Goal: Task Accomplishment & Management: Manage account settings

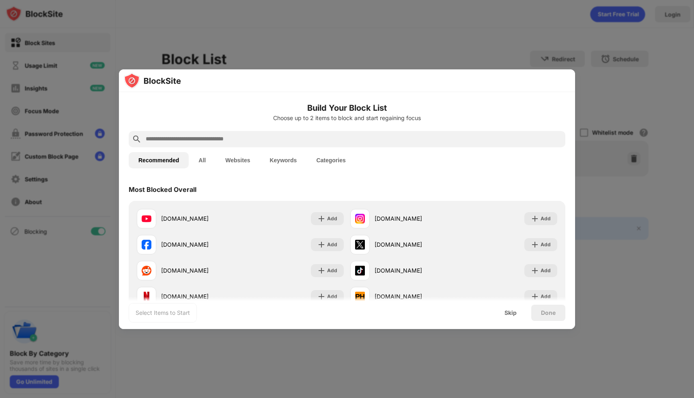
click at [373, 134] on input "text" at bounding box center [353, 139] width 417 height 10
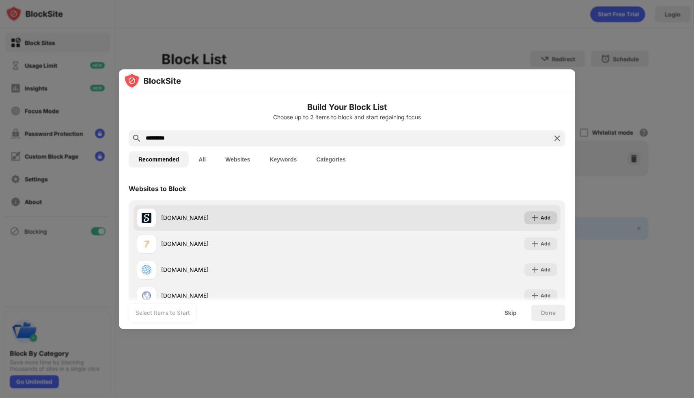
type input "*********"
click at [550, 219] on div "Add" at bounding box center [546, 218] width 10 height 8
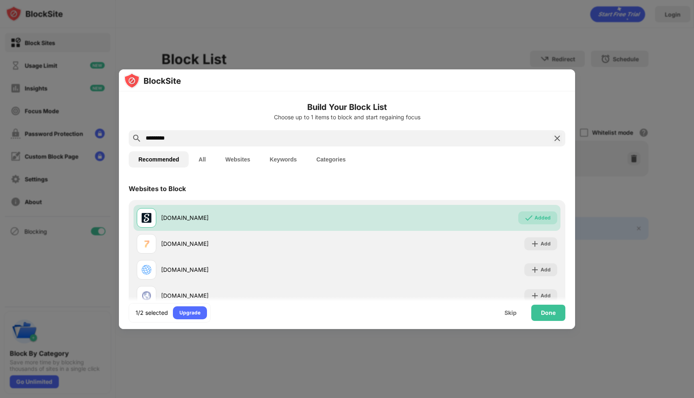
click at [323, 159] on button "Categories" at bounding box center [330, 159] width 49 height 16
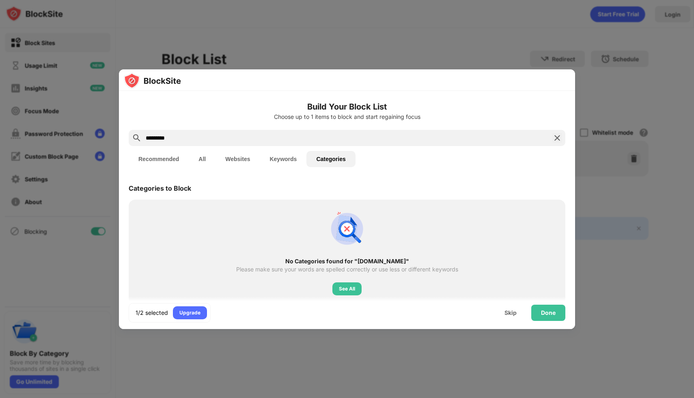
click at [296, 143] on div "*********" at bounding box center [347, 138] width 437 height 16
click at [560, 138] on img at bounding box center [557, 138] width 10 height 10
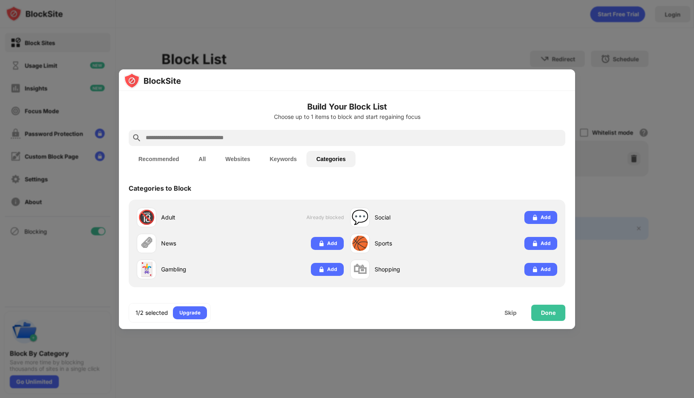
click at [476, 138] on input "text" at bounding box center [353, 138] width 417 height 10
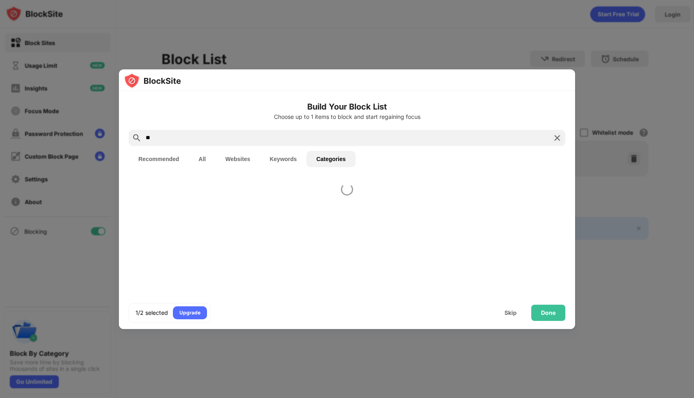
type input "*"
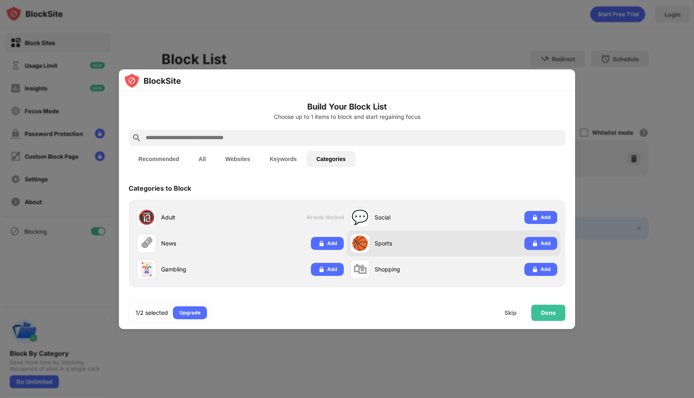
scroll to position [0, 0]
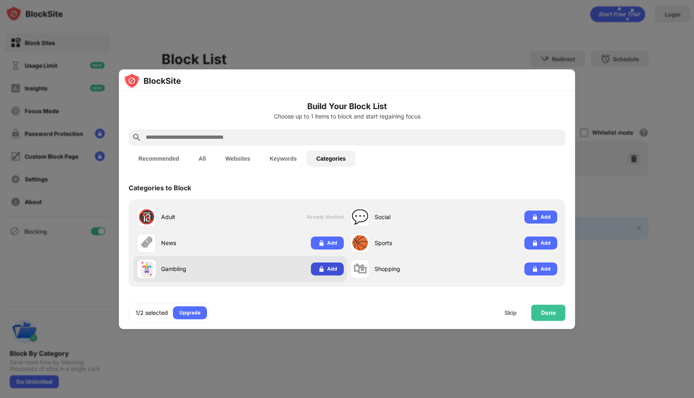
click at [328, 269] on div "Add" at bounding box center [332, 269] width 10 height 8
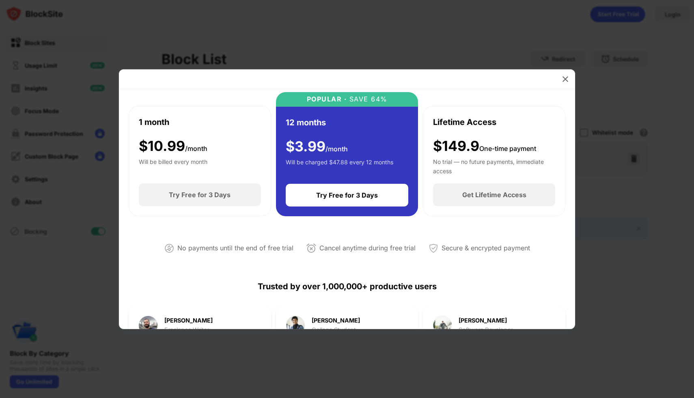
scroll to position [41, 0]
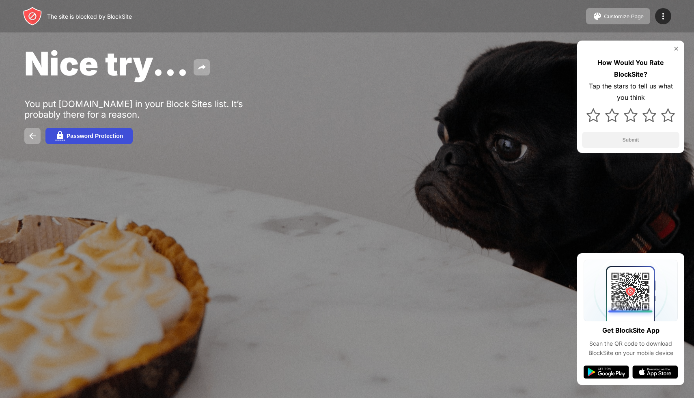
click at [104, 141] on button "Password Protection" at bounding box center [88, 136] width 87 height 16
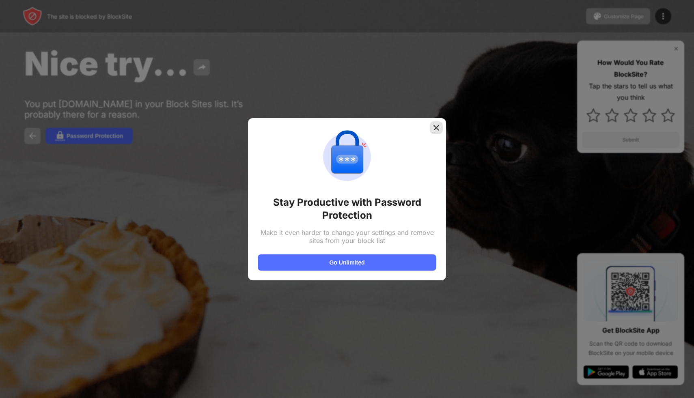
click at [437, 124] on img at bounding box center [436, 128] width 8 height 8
